Goal: Check status: Check status

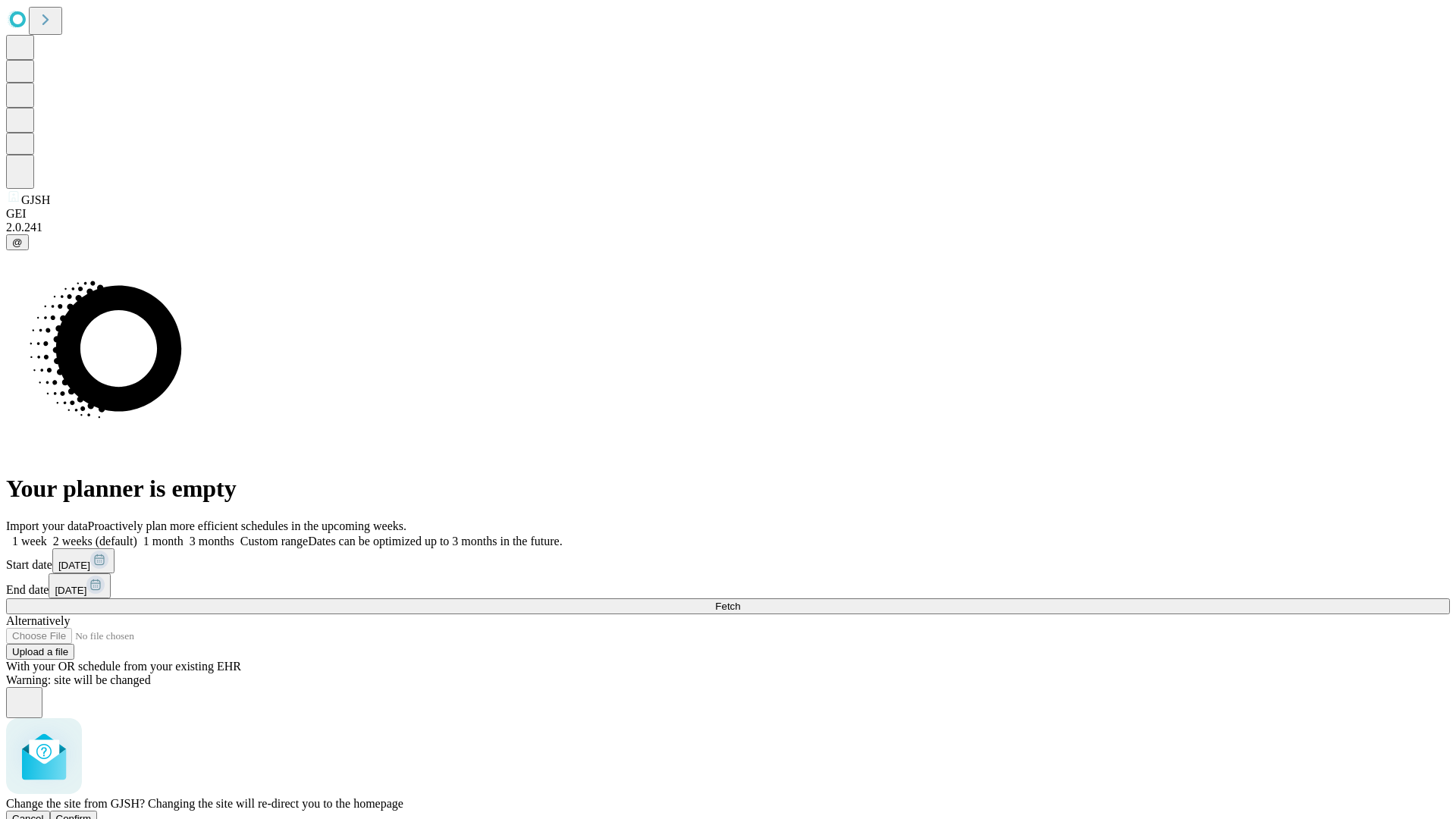
click at [92, 813] on span "Confirm" at bounding box center [73, 818] width 35 height 11
click at [47, 535] on label "1 week" at bounding box center [27, 541] width 41 height 13
click at [740, 601] on span "Fetch" at bounding box center [728, 606] width 25 height 11
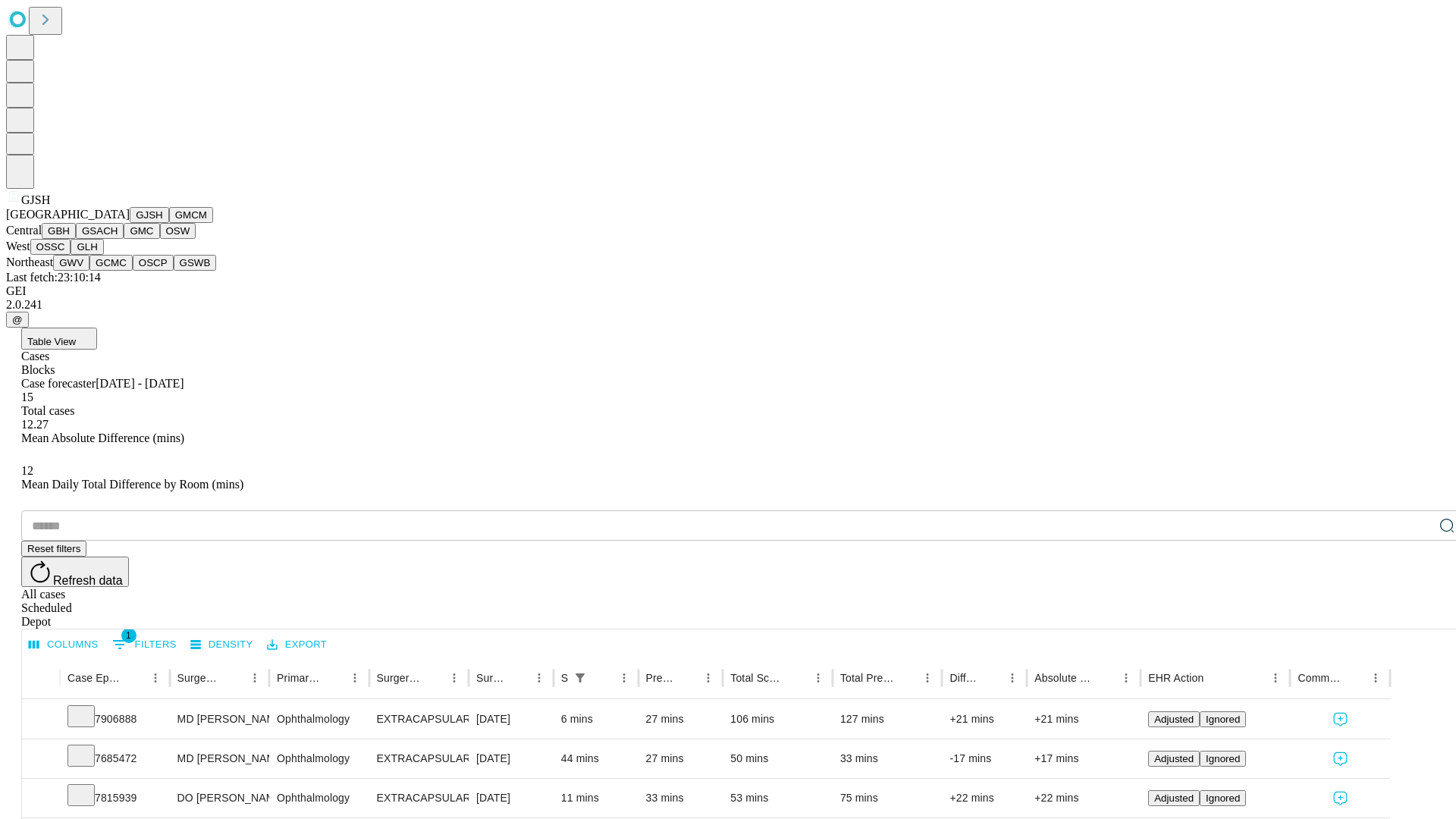
click at [169, 223] on button "GMCM" at bounding box center [191, 215] width 44 height 16
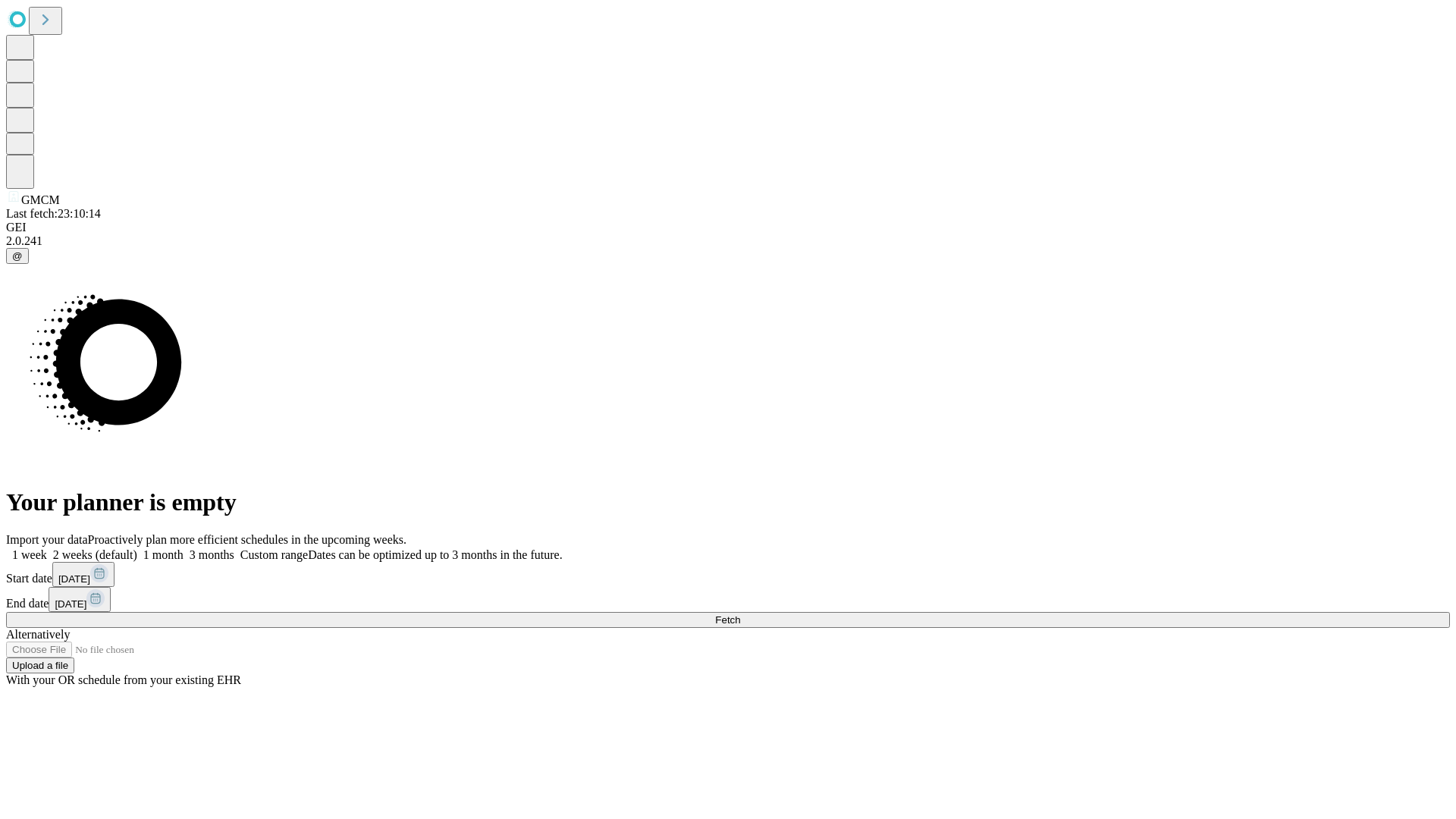
click at [47, 548] on label "1 week" at bounding box center [27, 555] width 41 height 13
click at [740, 615] on span "Fetch" at bounding box center [728, 620] width 25 height 11
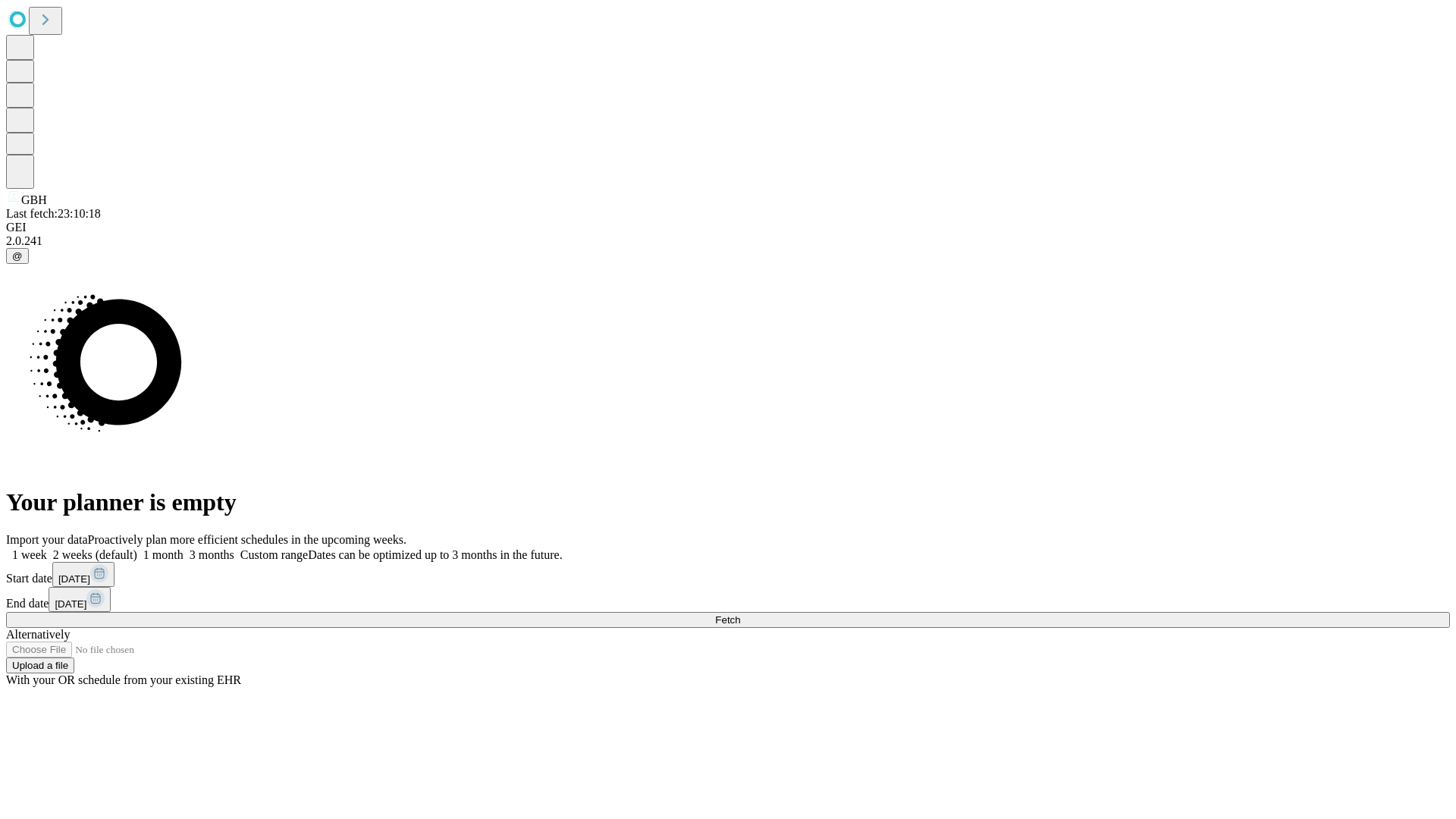
click at [47, 548] on label "1 week" at bounding box center [27, 555] width 41 height 13
click at [740, 615] on span "Fetch" at bounding box center [728, 620] width 25 height 11
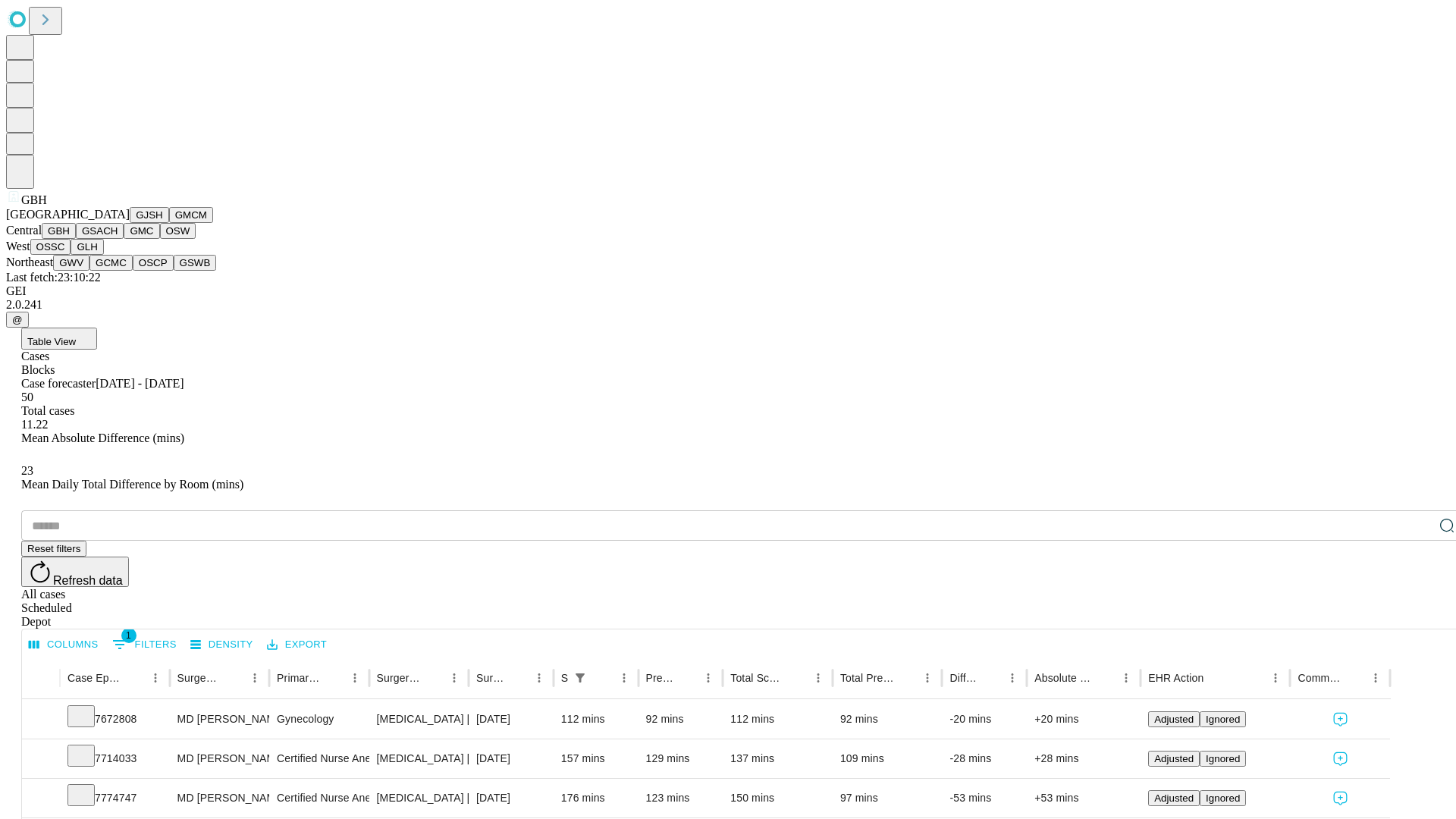
click at [118, 239] on button "GSACH" at bounding box center [100, 231] width 48 height 16
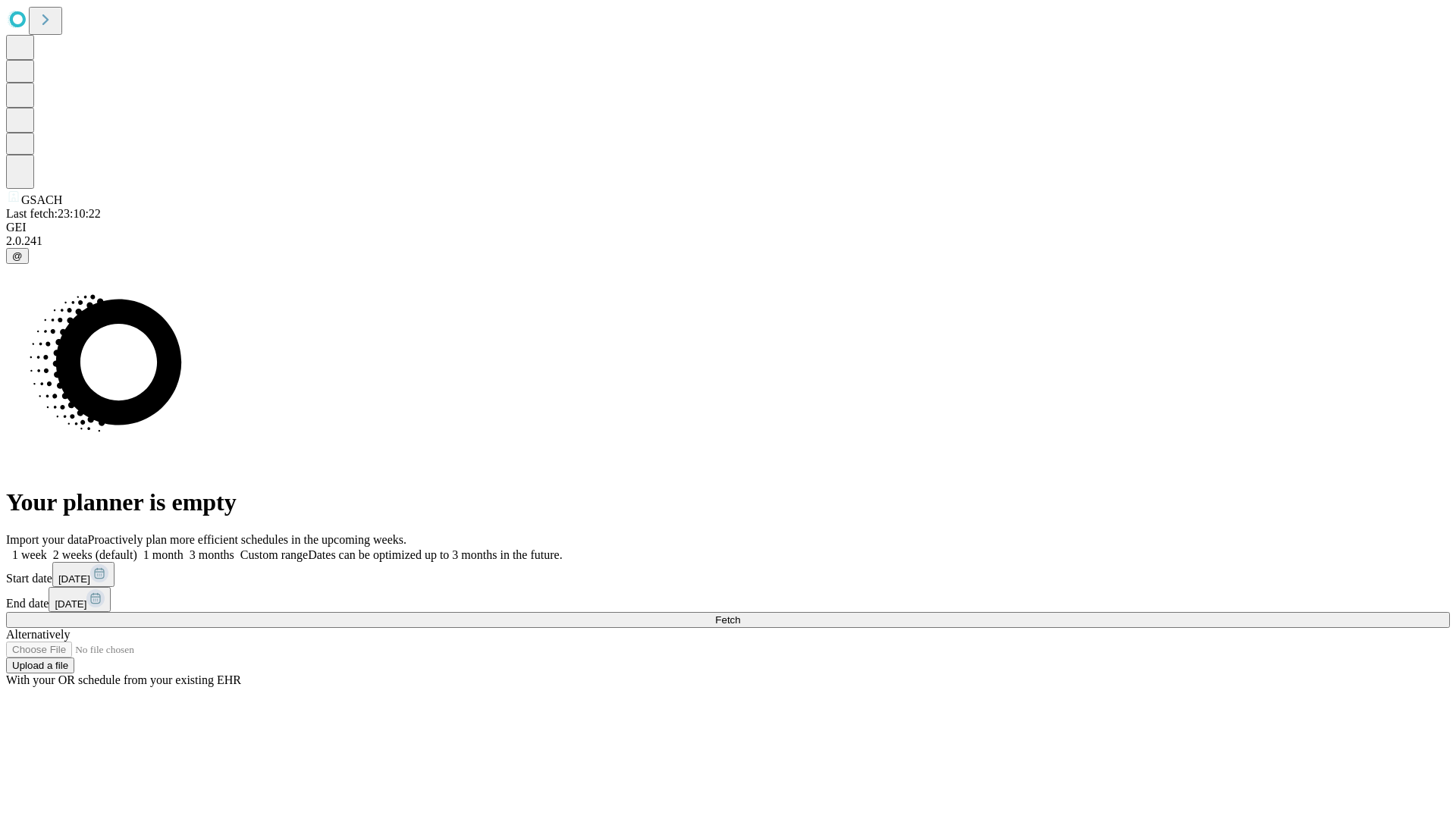
click at [47, 548] on label "1 week" at bounding box center [27, 555] width 41 height 13
click at [740, 615] on span "Fetch" at bounding box center [728, 620] width 25 height 11
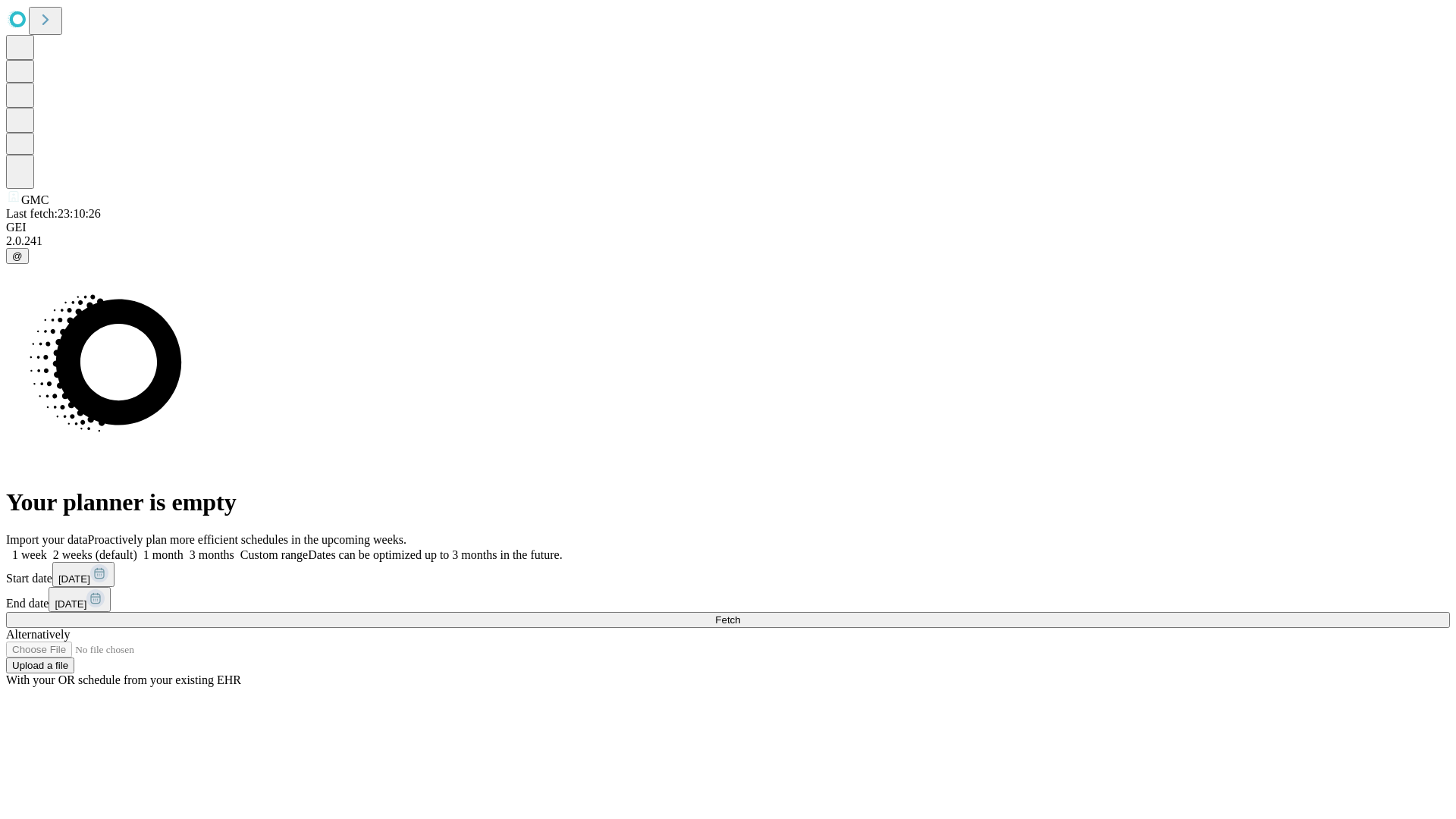
click at [47, 548] on label "1 week" at bounding box center [27, 555] width 41 height 13
click at [740, 615] on span "Fetch" at bounding box center [728, 620] width 25 height 11
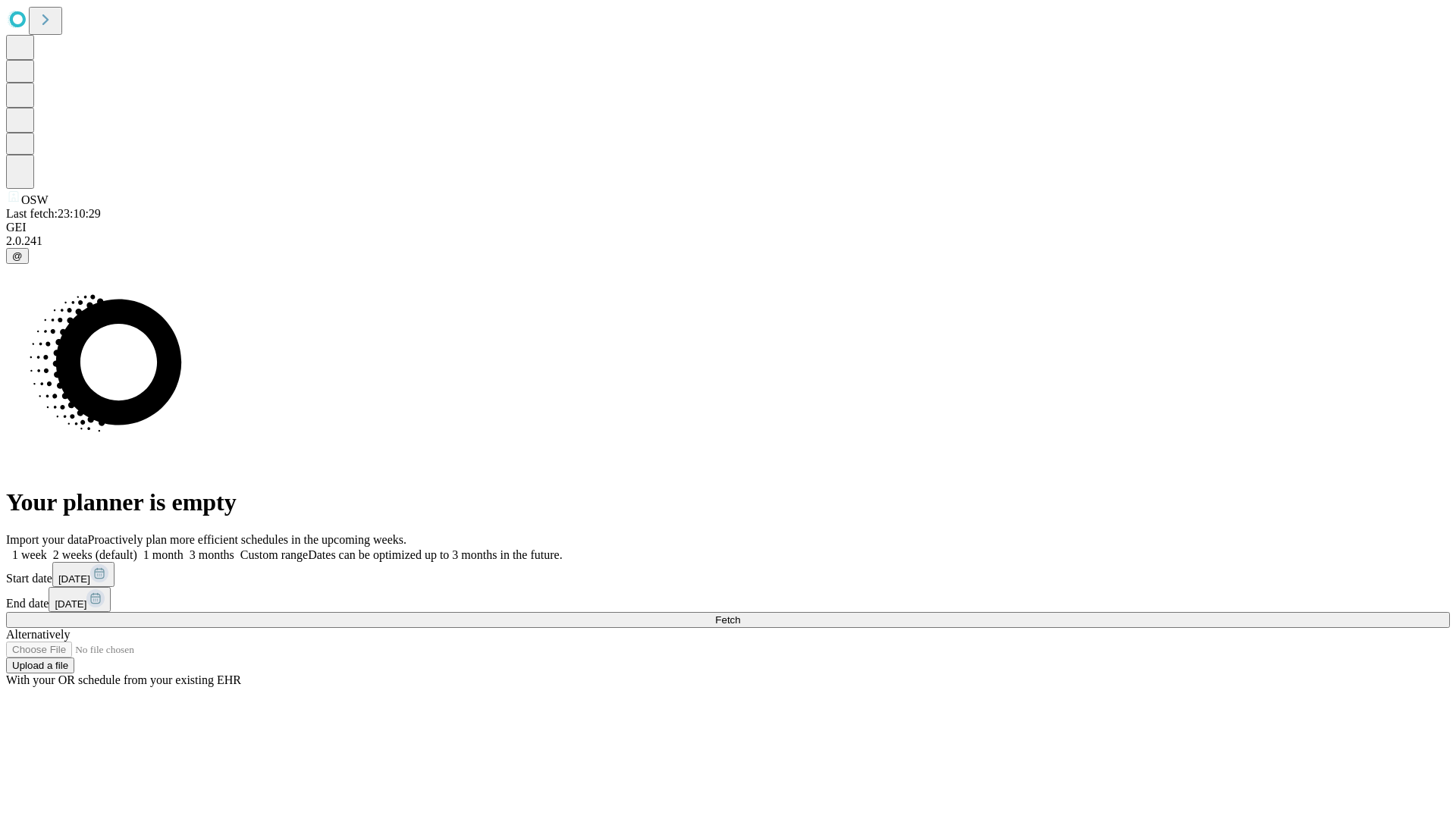
click at [47, 548] on label "1 week" at bounding box center [27, 555] width 41 height 13
click at [740, 615] on span "Fetch" at bounding box center [728, 620] width 25 height 11
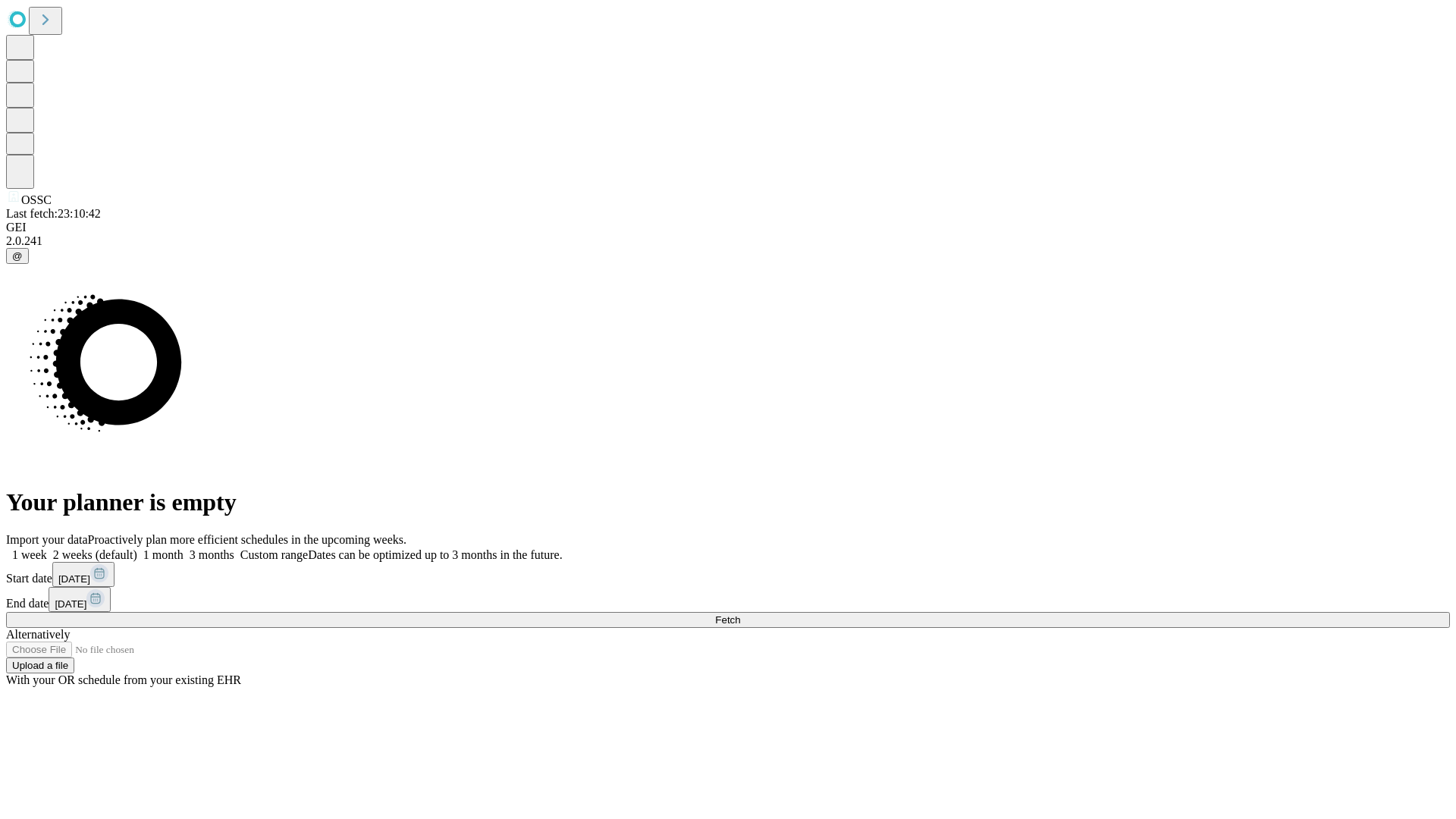
click at [47, 548] on label "1 week" at bounding box center [27, 555] width 41 height 13
click at [740, 615] on span "Fetch" at bounding box center [728, 620] width 25 height 11
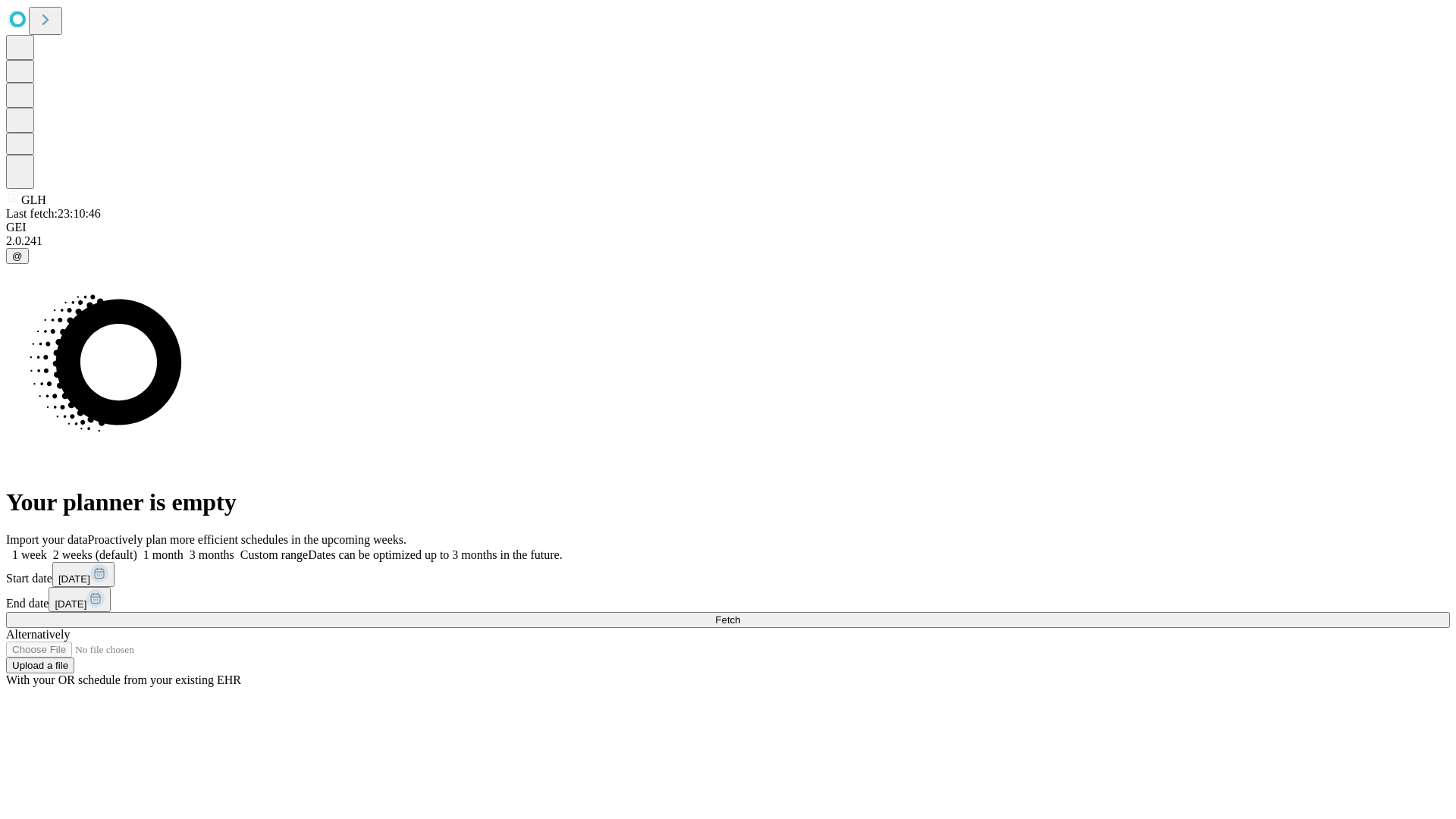
click at [47, 548] on label "1 week" at bounding box center [27, 555] width 41 height 13
click at [740, 615] on span "Fetch" at bounding box center [728, 620] width 25 height 11
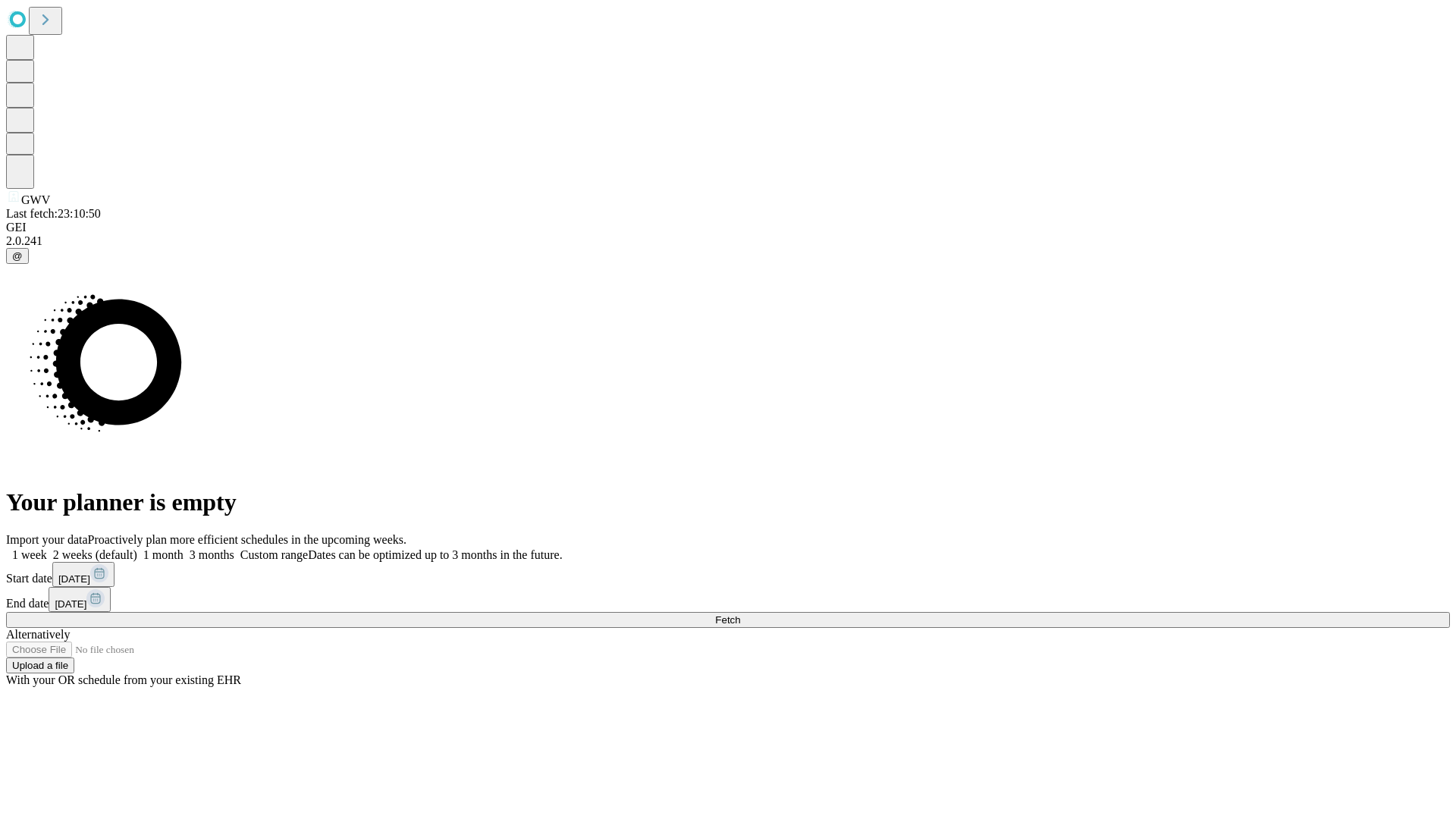
click at [47, 548] on label "1 week" at bounding box center [27, 555] width 41 height 13
click at [740, 615] on span "Fetch" at bounding box center [728, 620] width 25 height 11
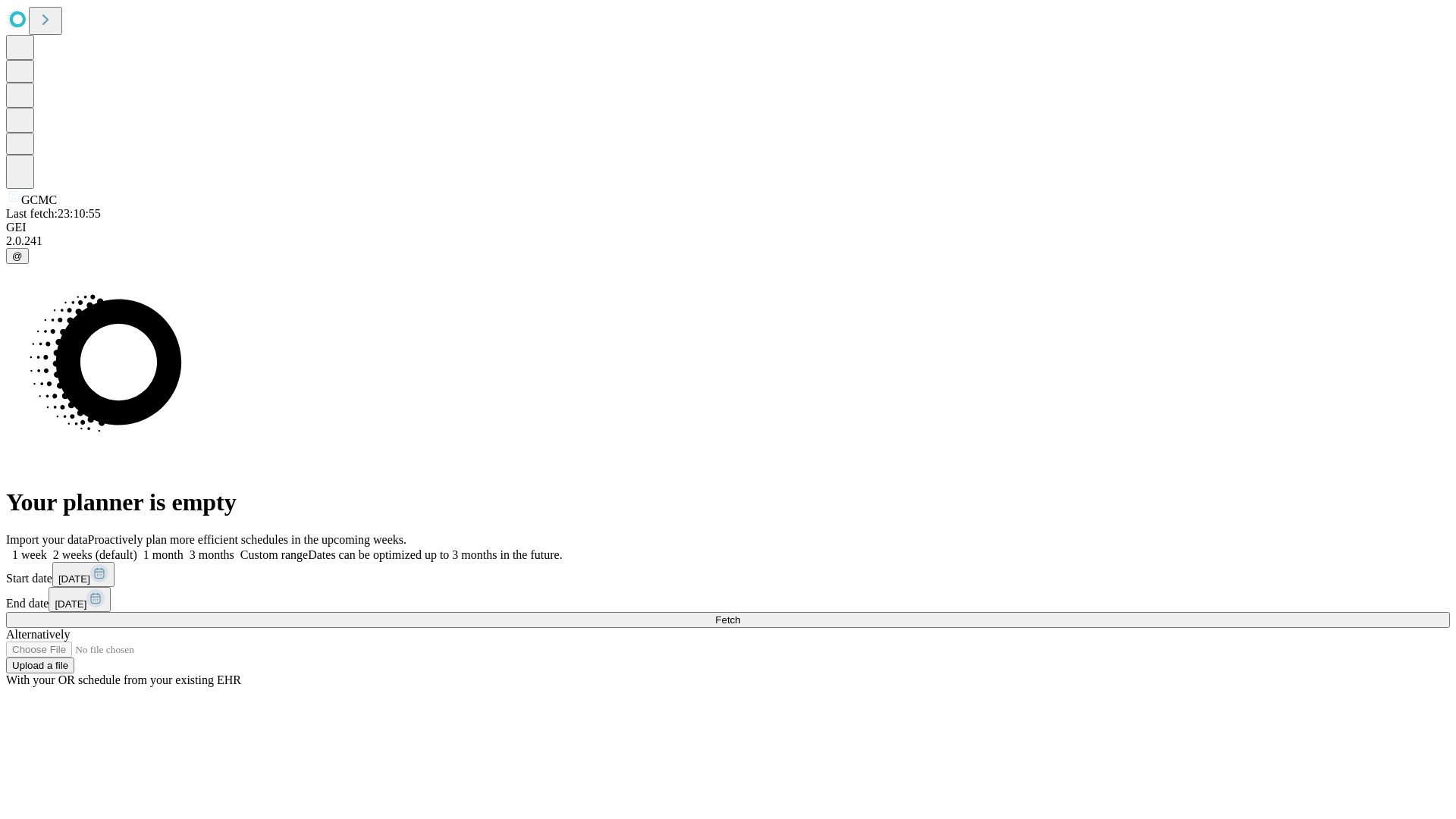
click at [47, 548] on label "1 week" at bounding box center [27, 555] width 41 height 13
click at [740, 615] on span "Fetch" at bounding box center [728, 620] width 25 height 11
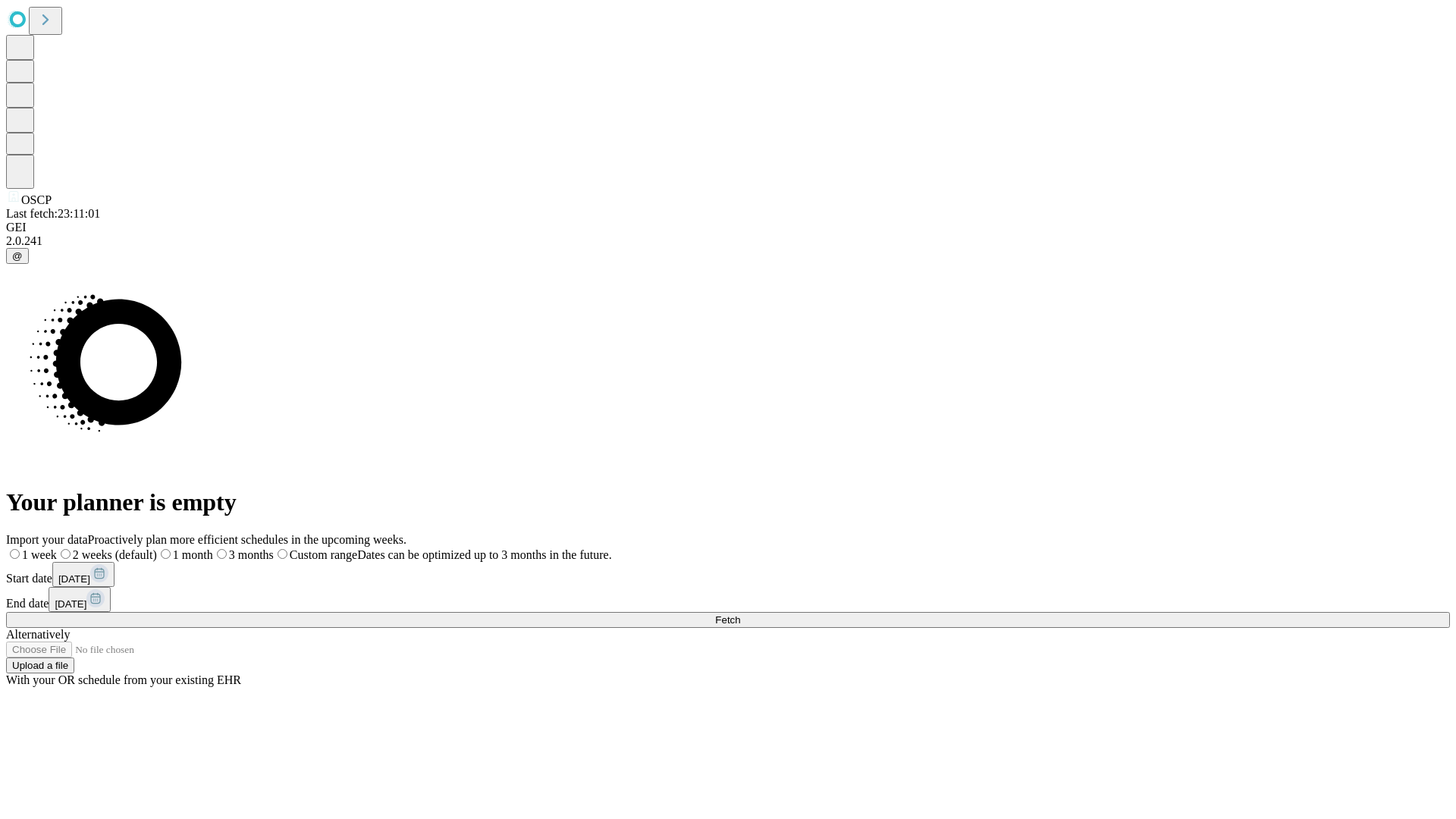
click at [57, 548] on label "1 week" at bounding box center [31, 555] width 50 height 13
click at [740, 615] on span "Fetch" at bounding box center [728, 620] width 25 height 11
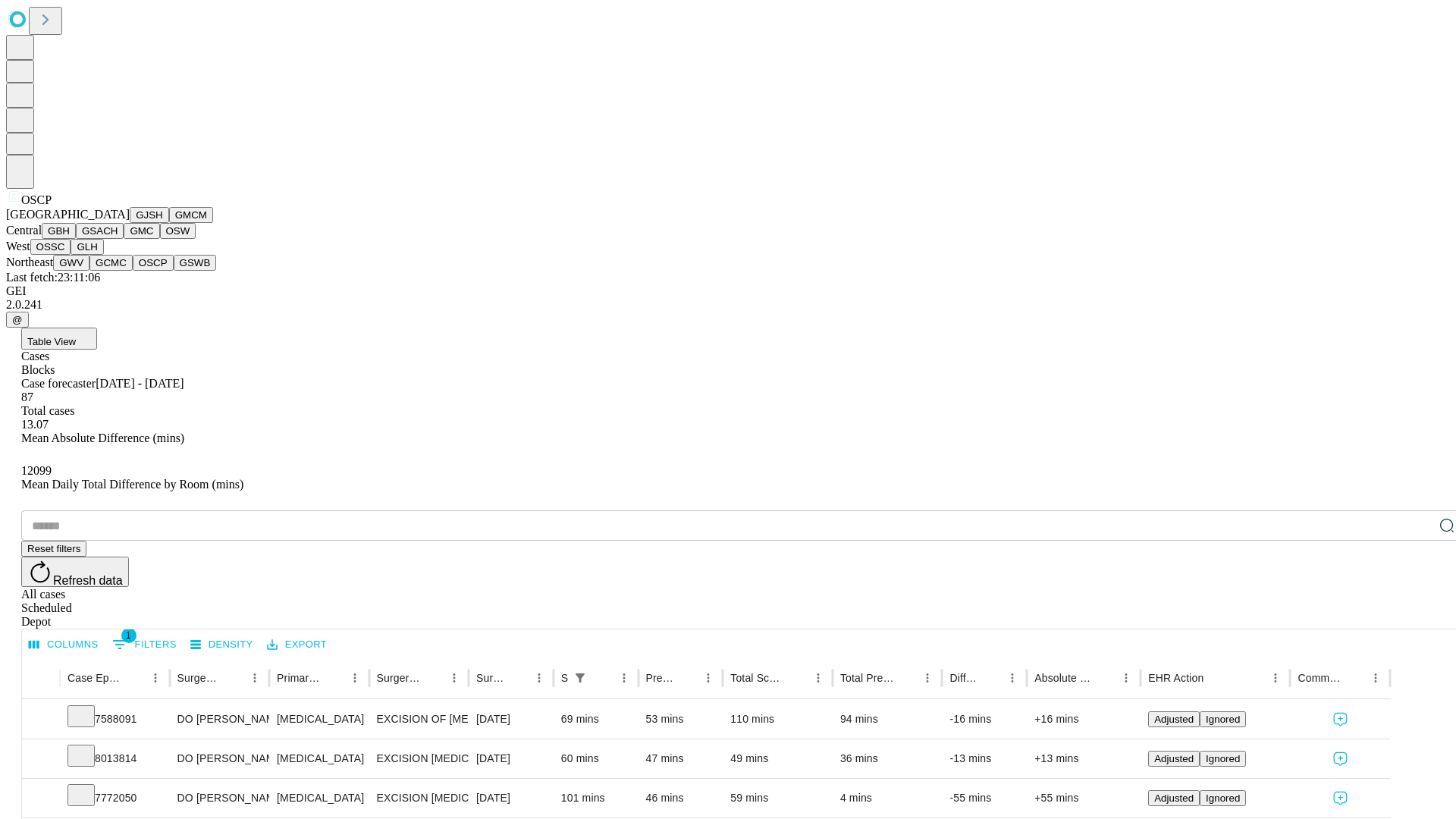
click at [173, 271] on button "GSWB" at bounding box center [194, 263] width 43 height 16
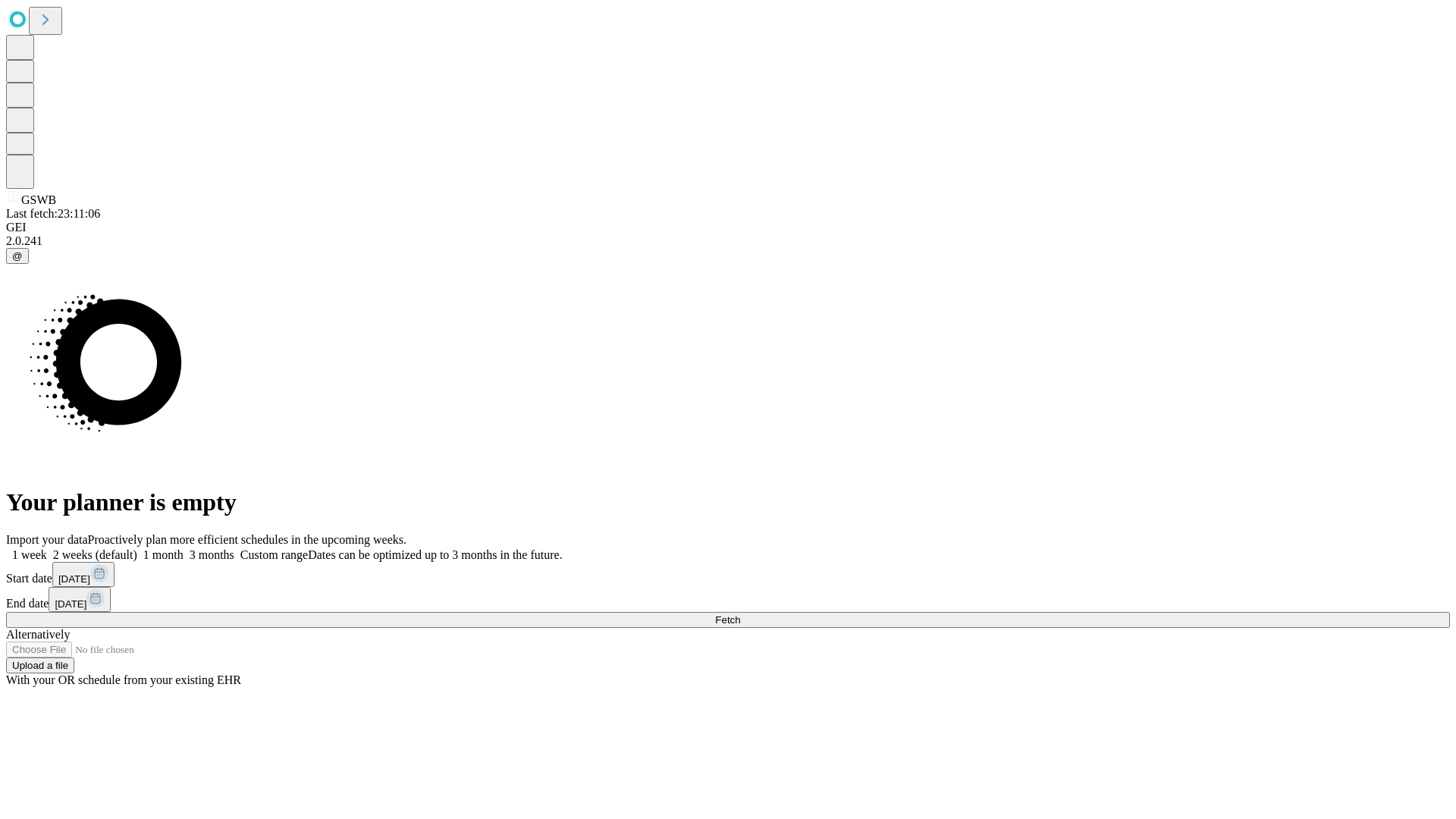
click at [740, 615] on span "Fetch" at bounding box center [728, 620] width 25 height 11
